Goal: Task Accomplishment & Management: Use online tool/utility

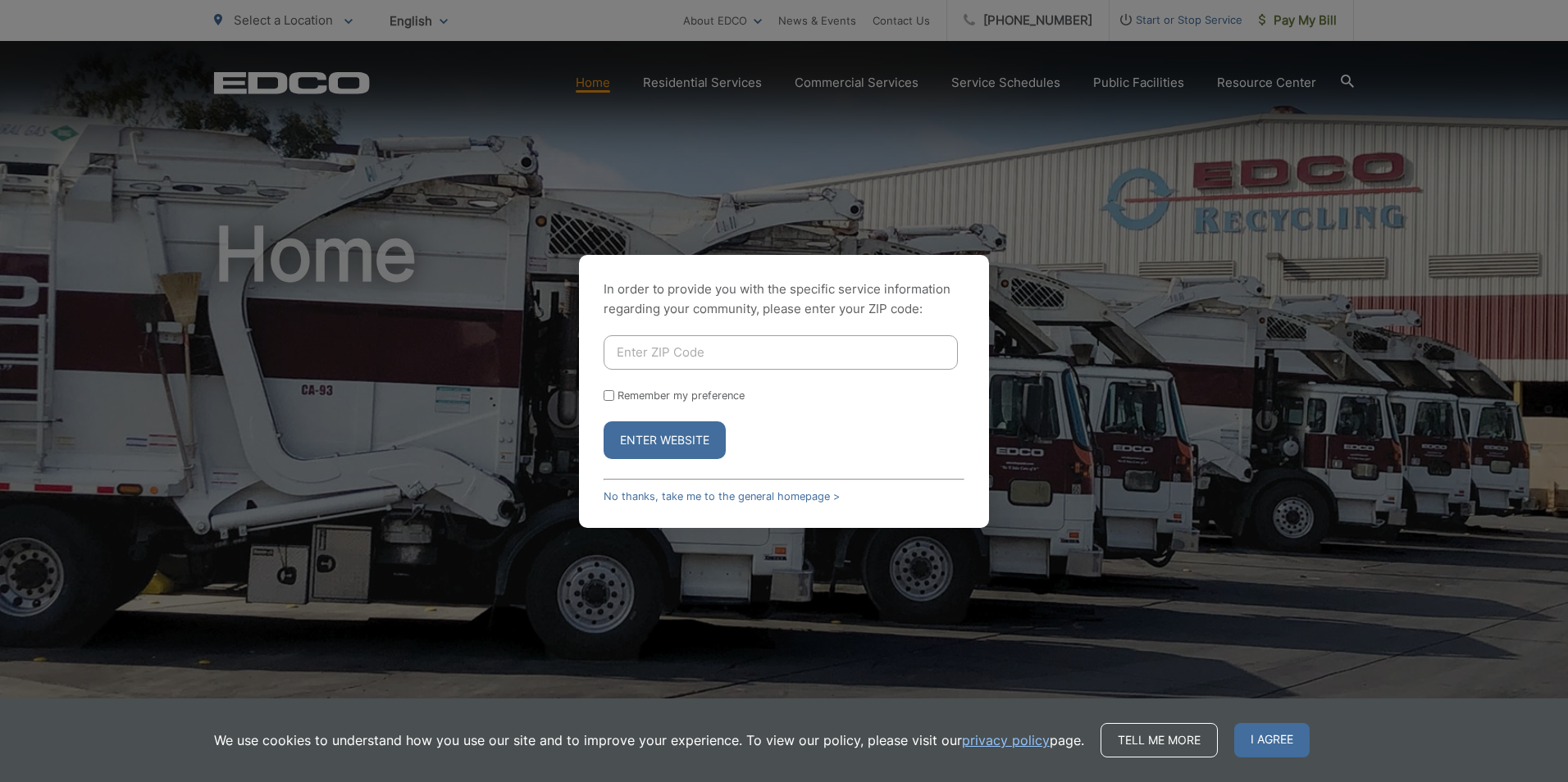
click at [728, 352] on input "Enter ZIP Code" at bounding box center [780, 352] width 354 height 34
type input "92028"
click at [677, 448] on button "Enter Website" at bounding box center [665, 440] width 122 height 38
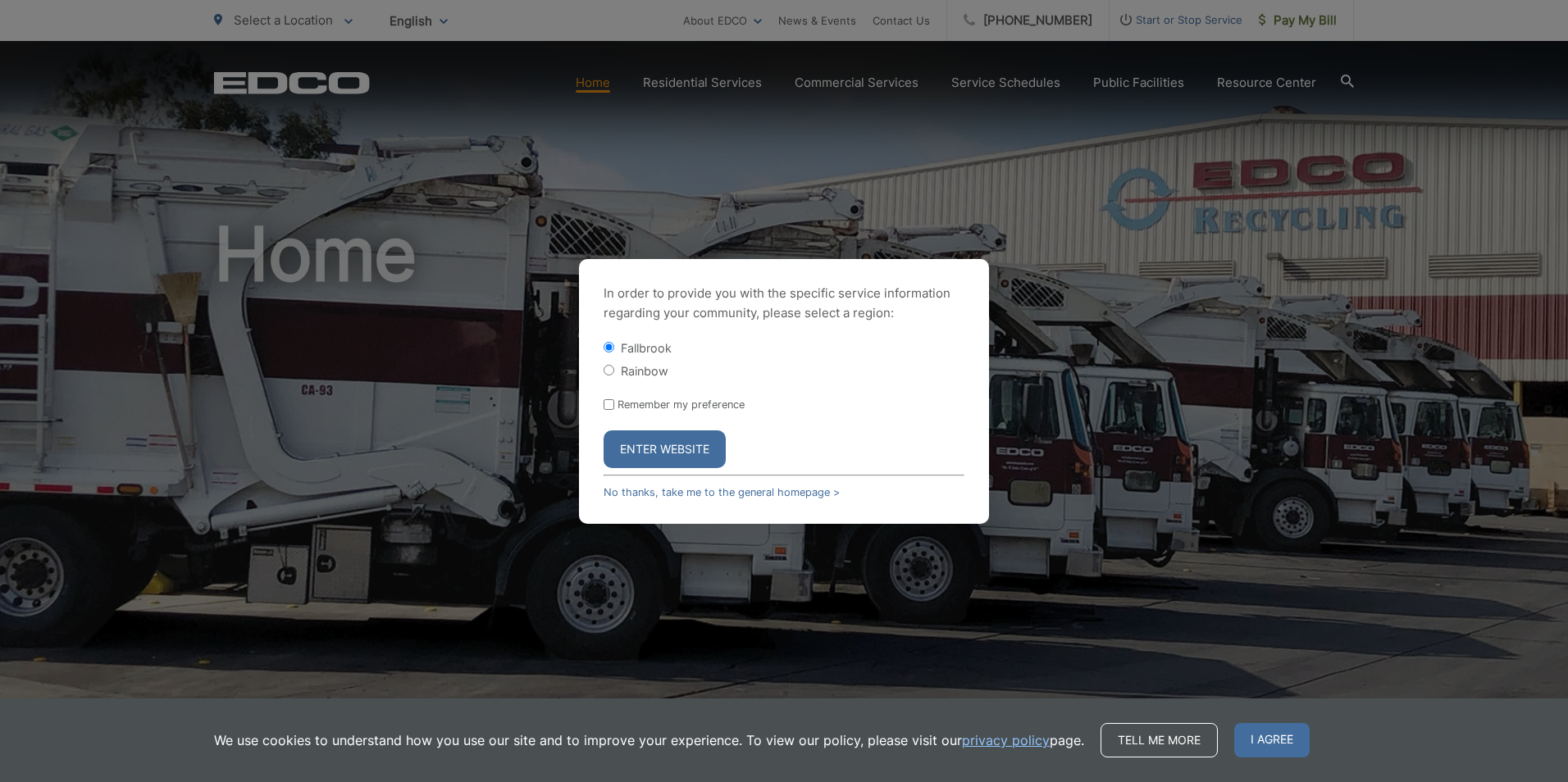
click at [677, 448] on button "Enter Website" at bounding box center [665, 450] width 122 height 38
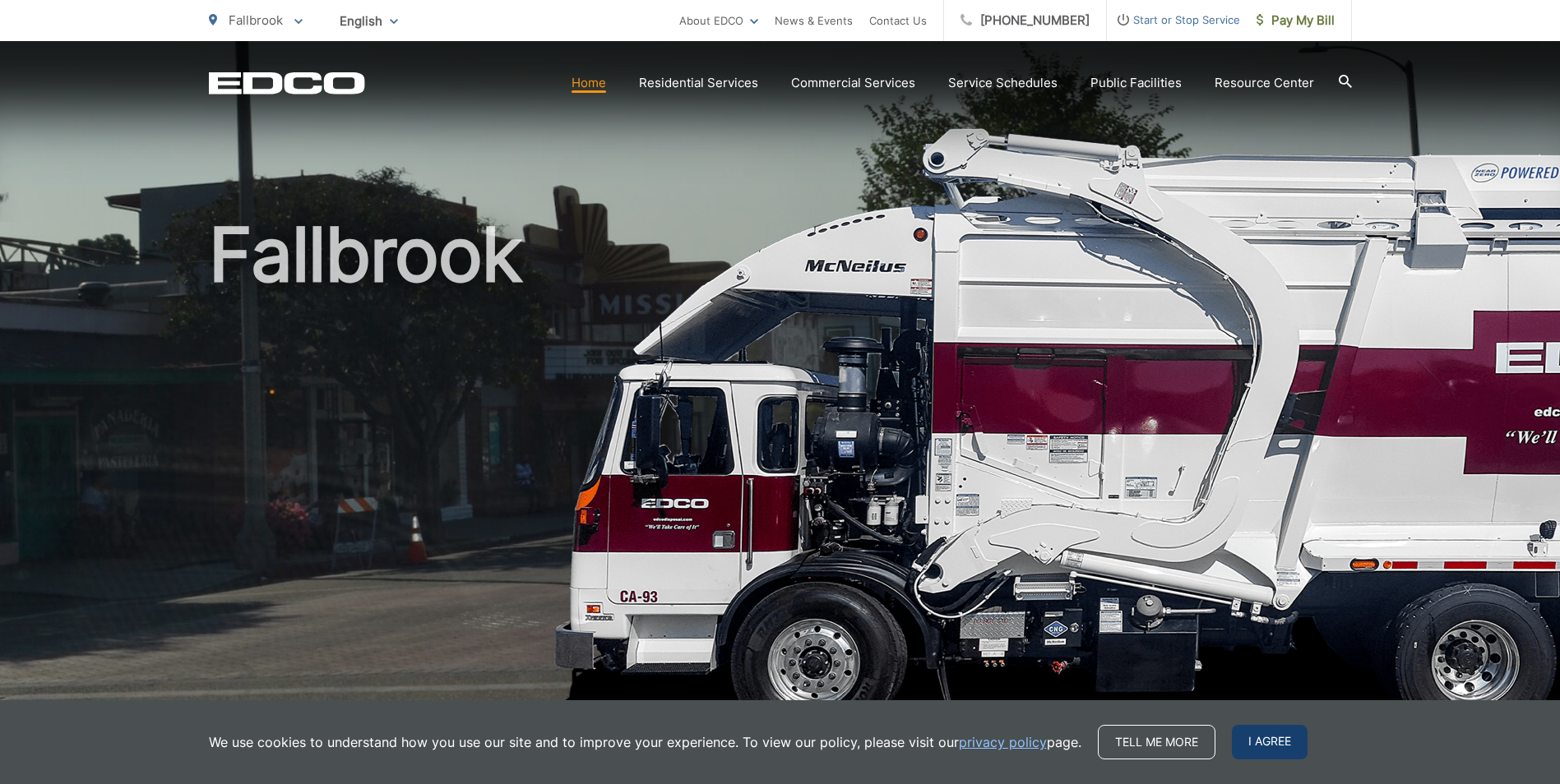
click at [1278, 741] on span "I agree" at bounding box center [1270, 743] width 76 height 35
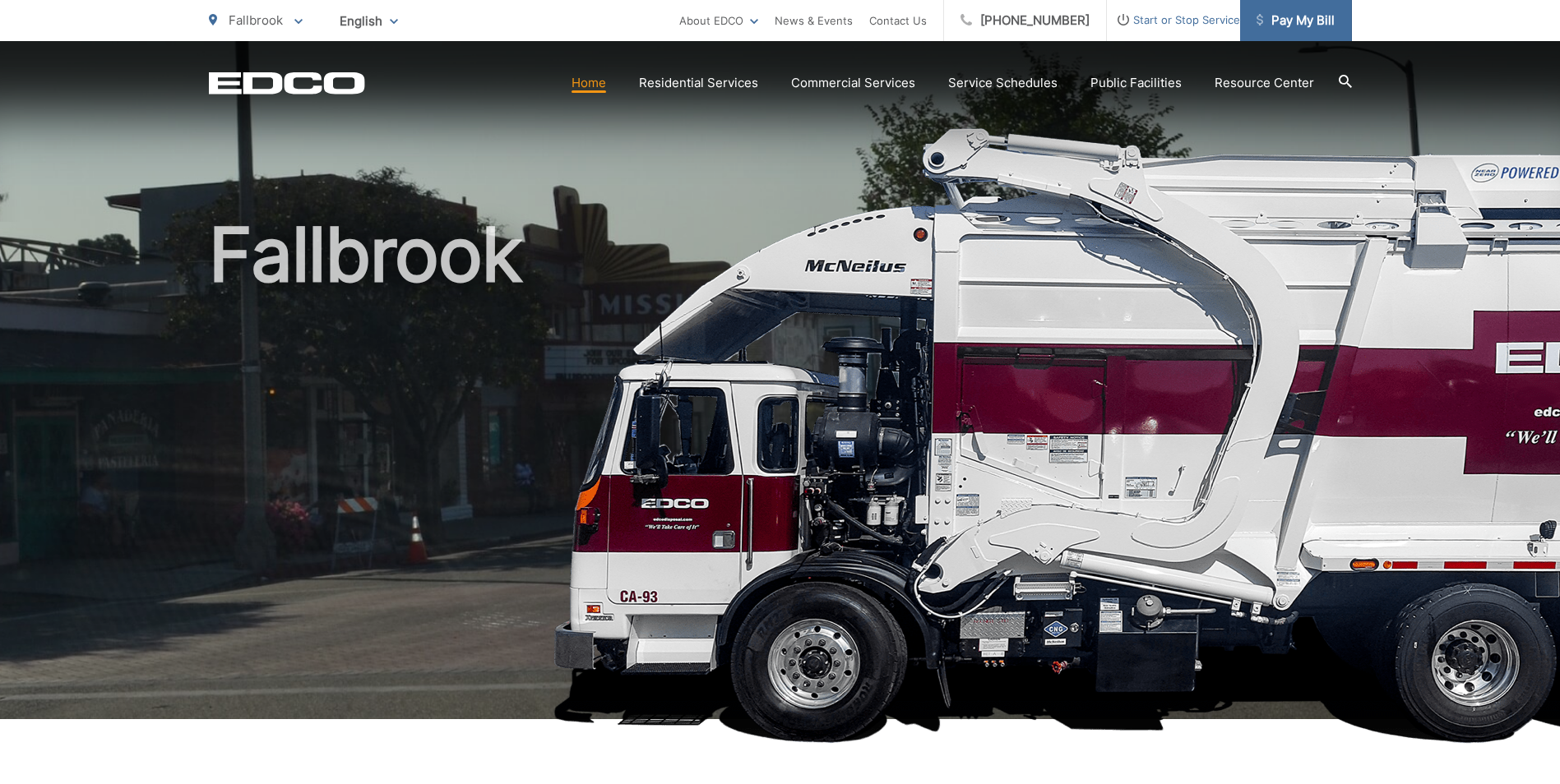
click at [1284, 26] on span "Pay My Bill" at bounding box center [1296, 20] width 78 height 20
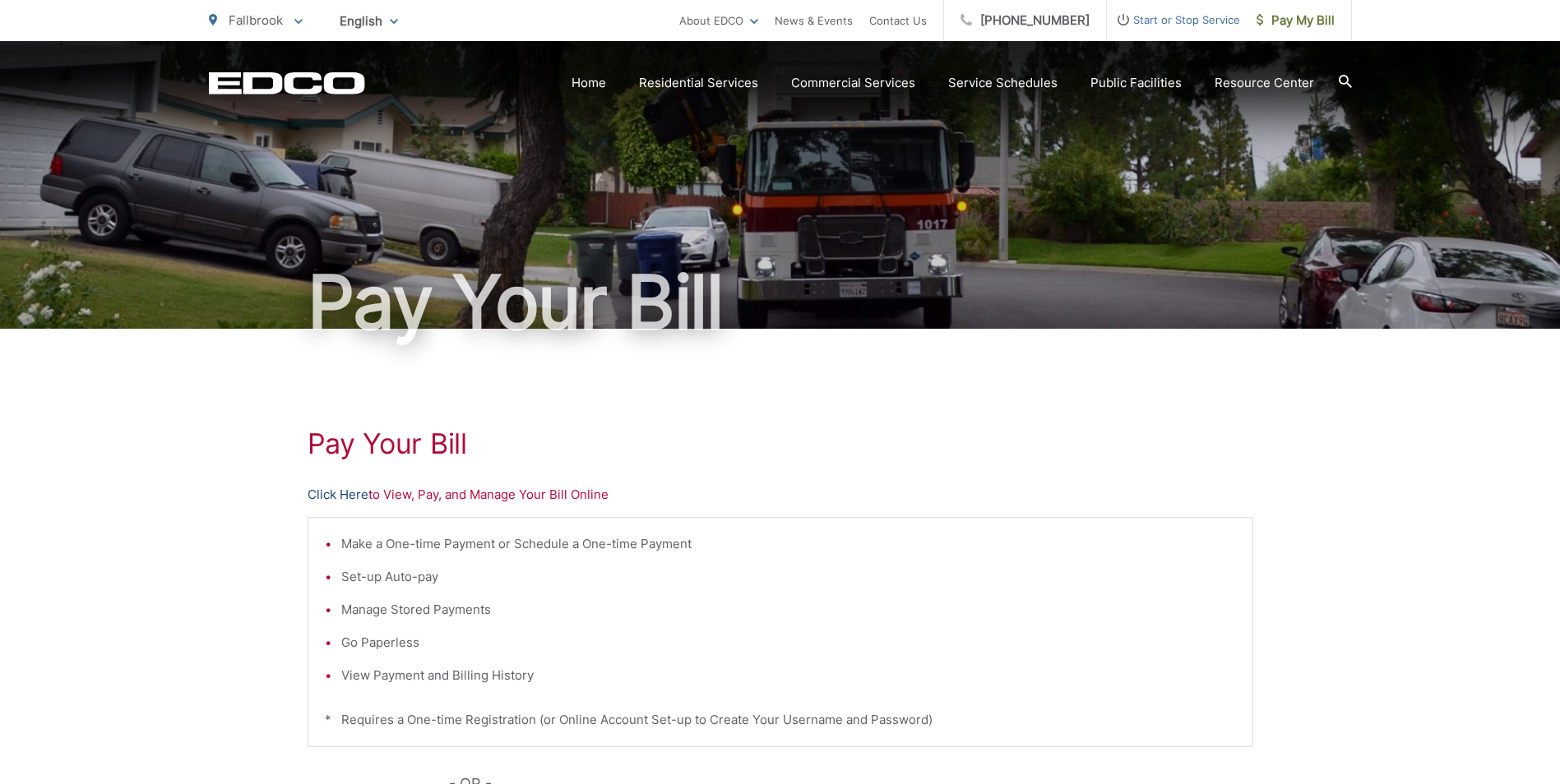
click at [334, 495] on link "Click Here" at bounding box center [338, 495] width 60 height 20
